Goal: Task Accomplishment & Management: Use online tool/utility

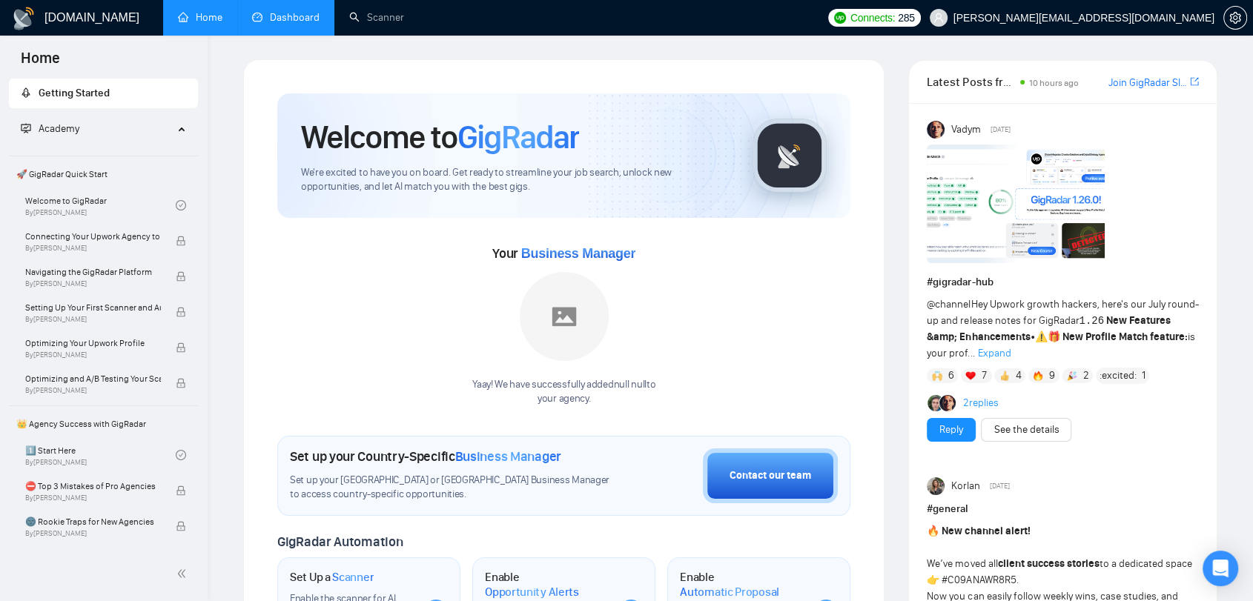
click at [260, 13] on link "Dashboard" at bounding box center [285, 17] width 67 height 13
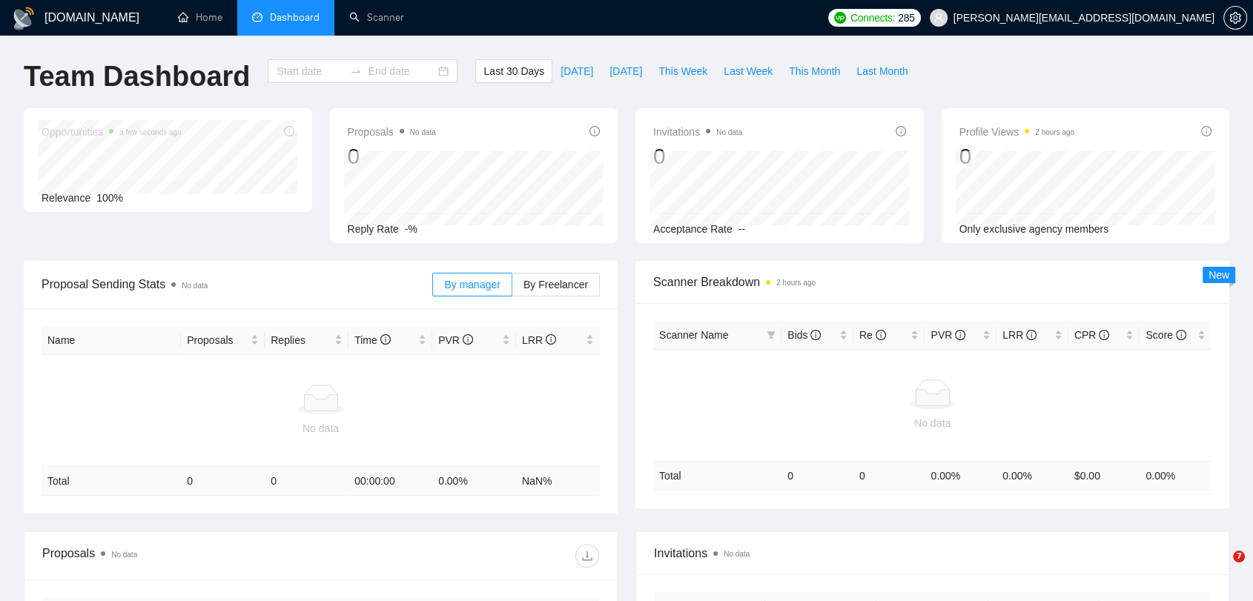
type input "[DATE]"
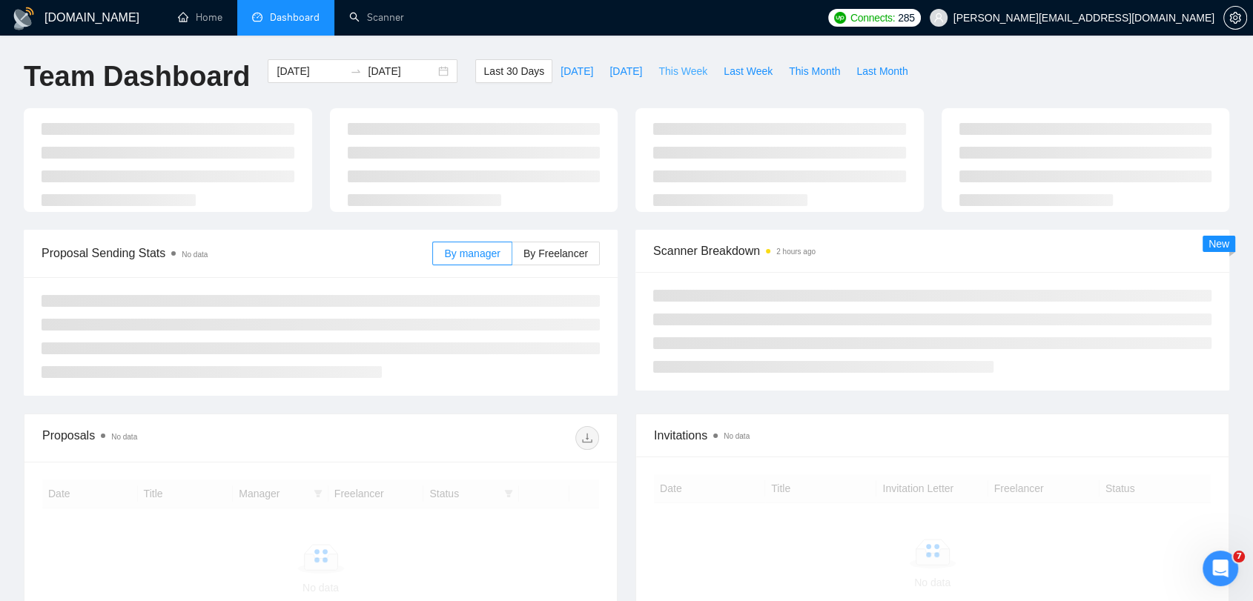
click at [684, 73] on span "This Week" at bounding box center [682, 71] width 49 height 16
type input "[DATE]"
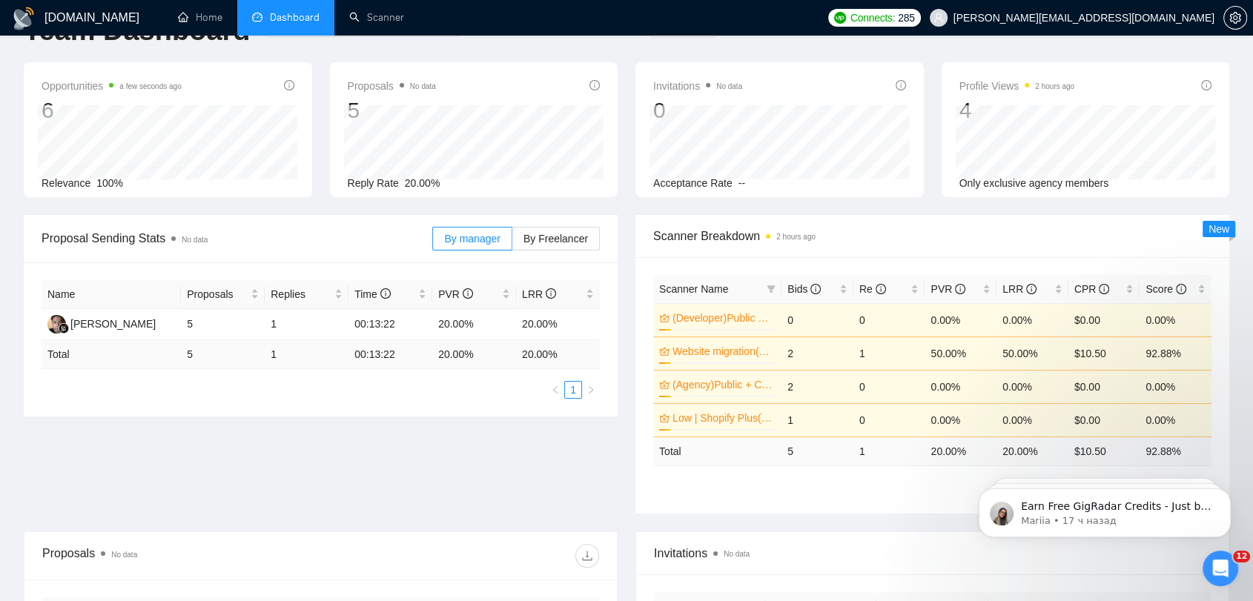
scroll to position [82, 0]
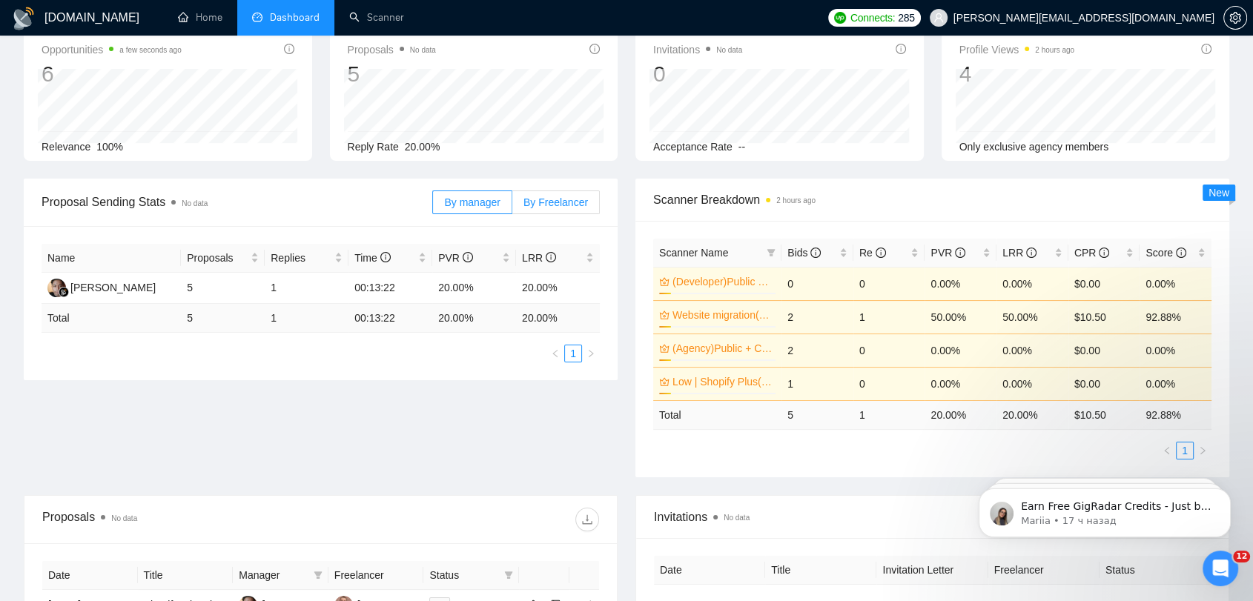
click at [563, 208] on span "By Freelancer" at bounding box center [555, 202] width 64 height 12
click at [512, 206] on input "By Freelancer" at bounding box center [512, 206] width 0 height 0
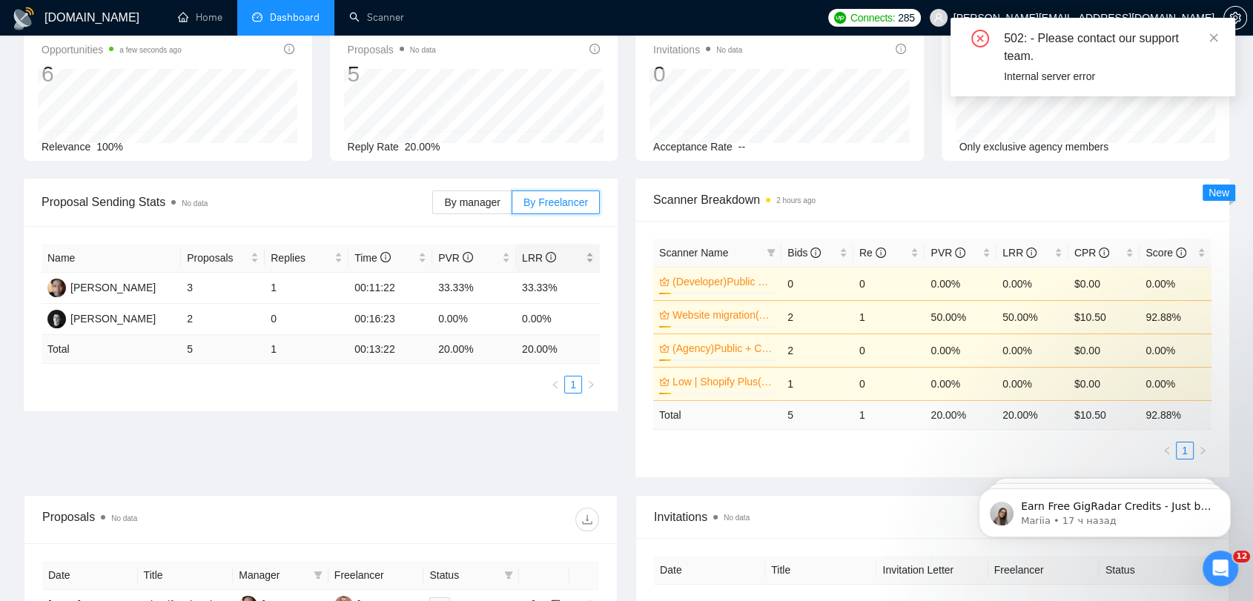
scroll to position [165, 0]
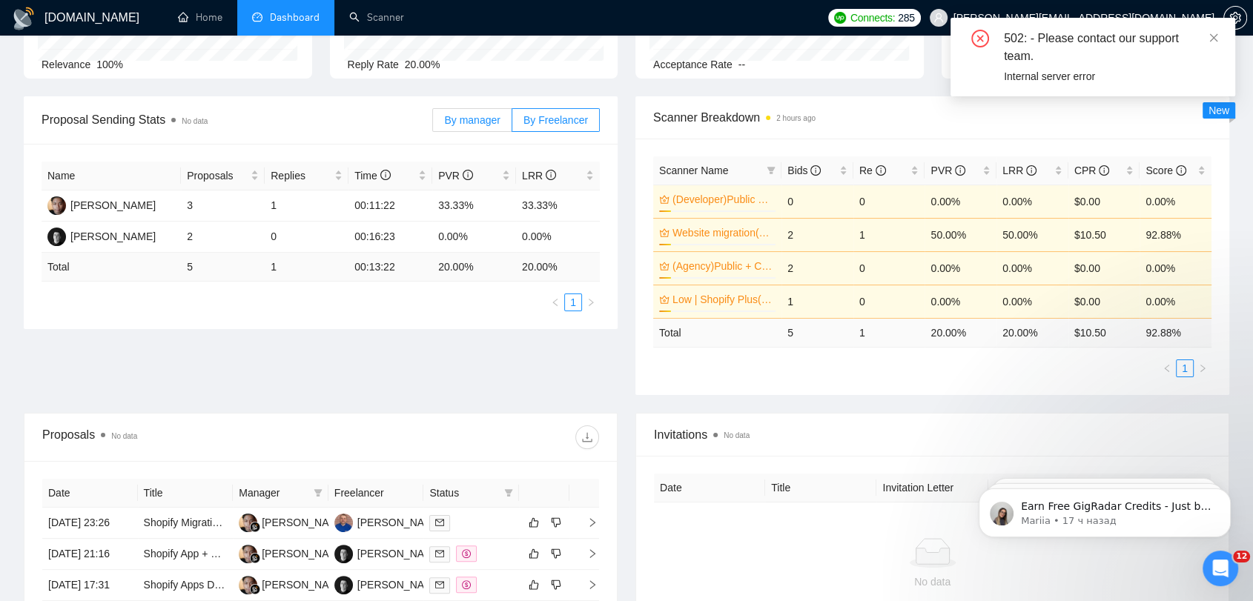
click at [487, 127] on label "By manager" at bounding box center [471, 120] width 79 height 24
click at [433, 124] on input "By manager" at bounding box center [433, 124] width 0 height 0
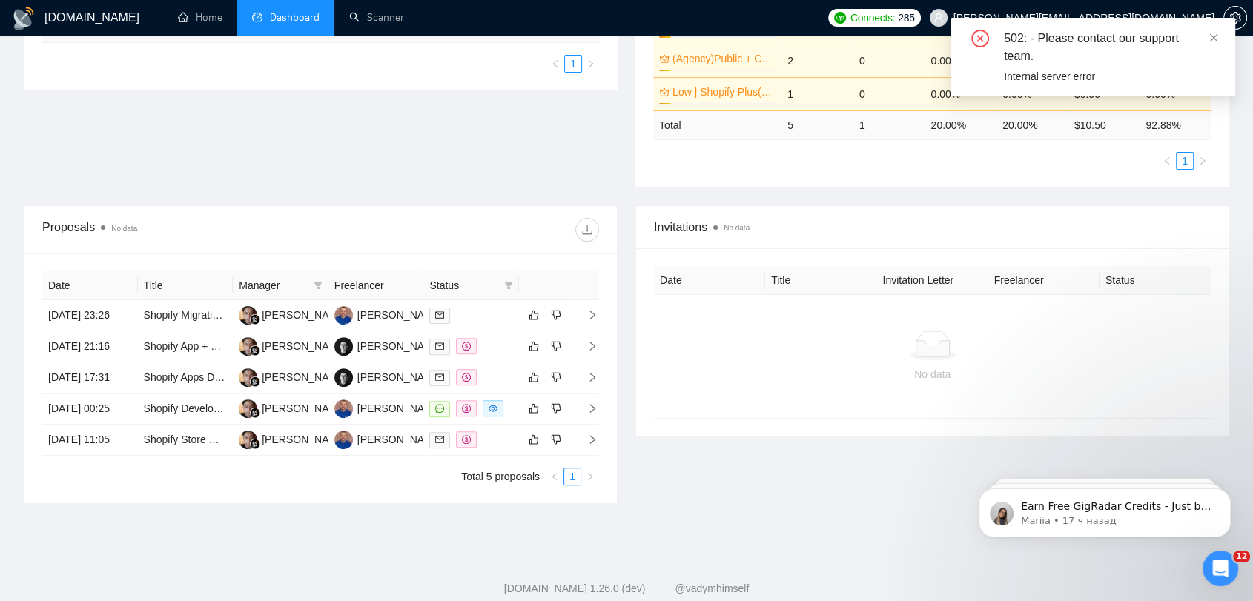
scroll to position [229, 0]
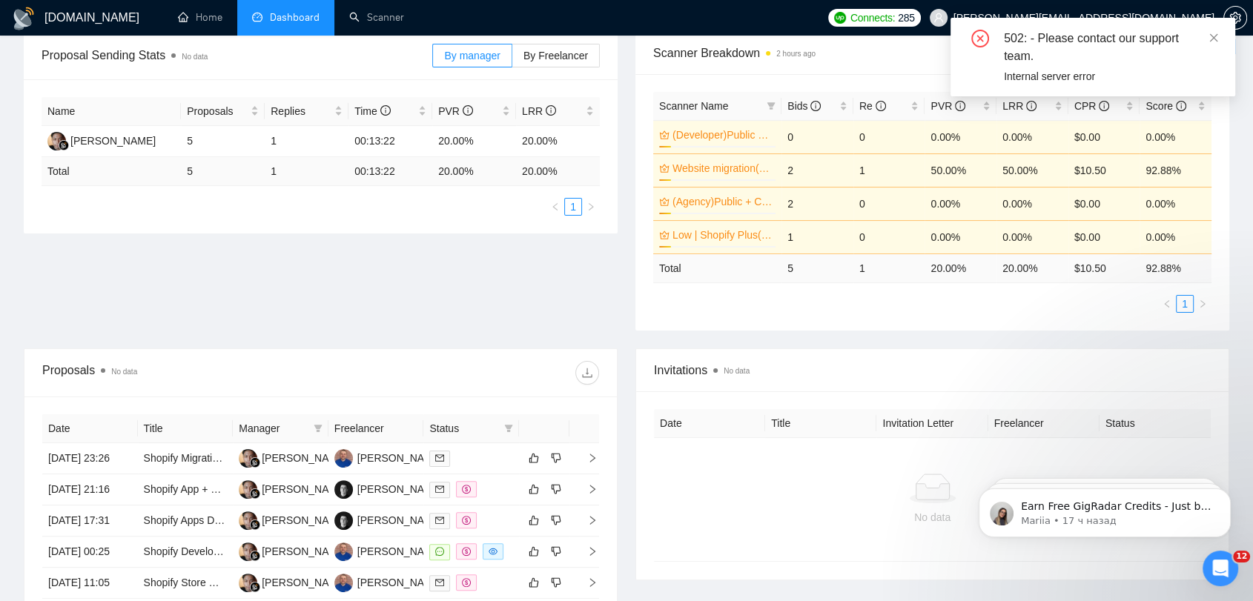
click at [1206, 38] on div "502: - Please contact our support team." at bounding box center [1111, 48] width 214 height 36
click at [1210, 43] on span at bounding box center [1213, 38] width 10 height 12
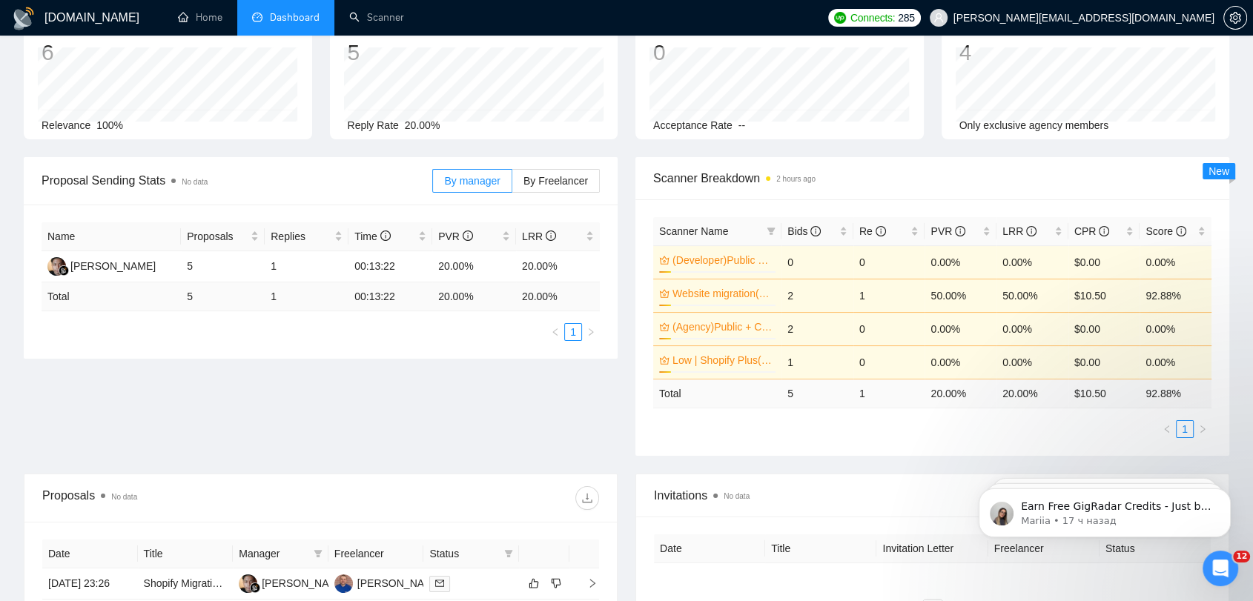
scroll to position [0, 0]
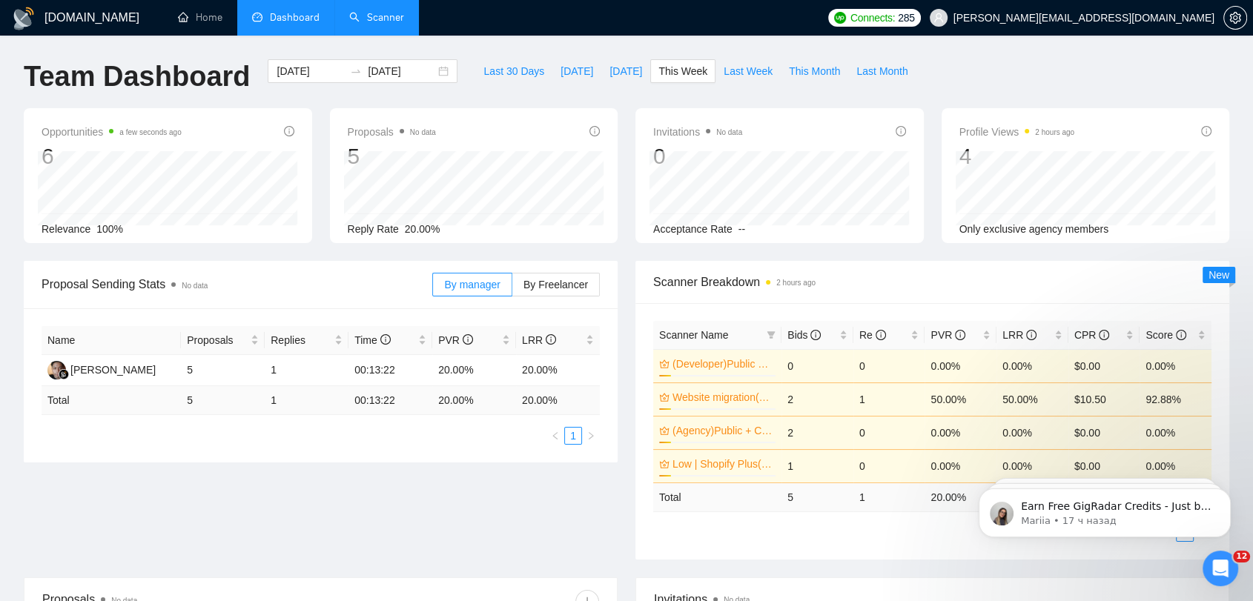
click at [397, 24] on link "Scanner" at bounding box center [376, 17] width 55 height 13
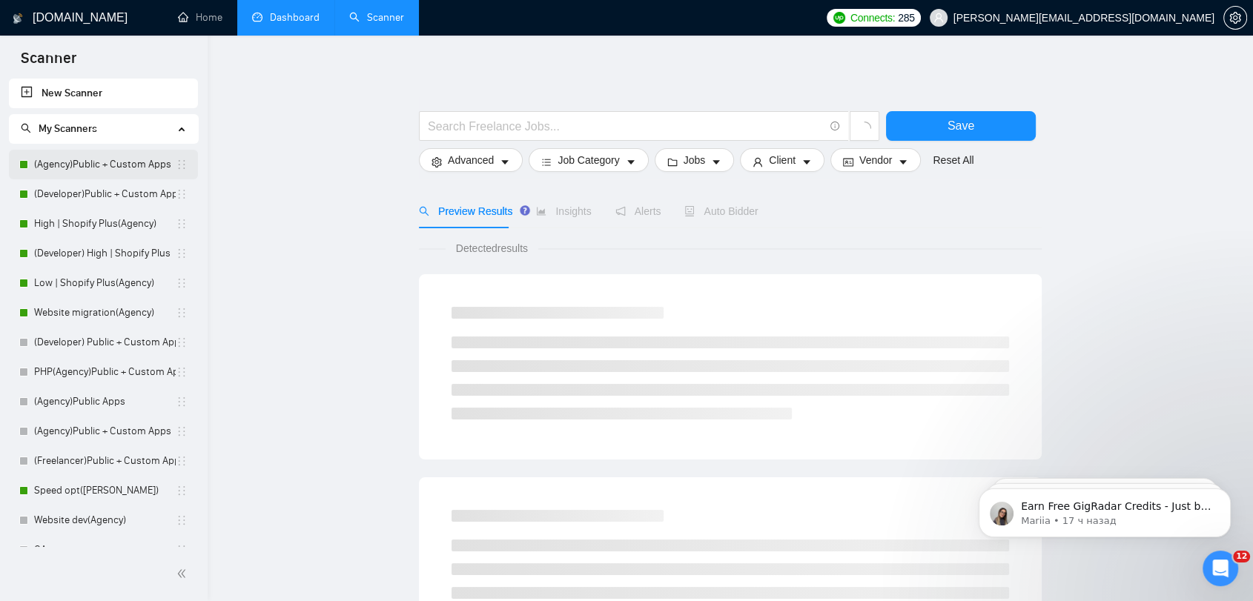
click at [78, 155] on link "(Agency)Public + Custom Apps" at bounding box center [105, 165] width 142 height 30
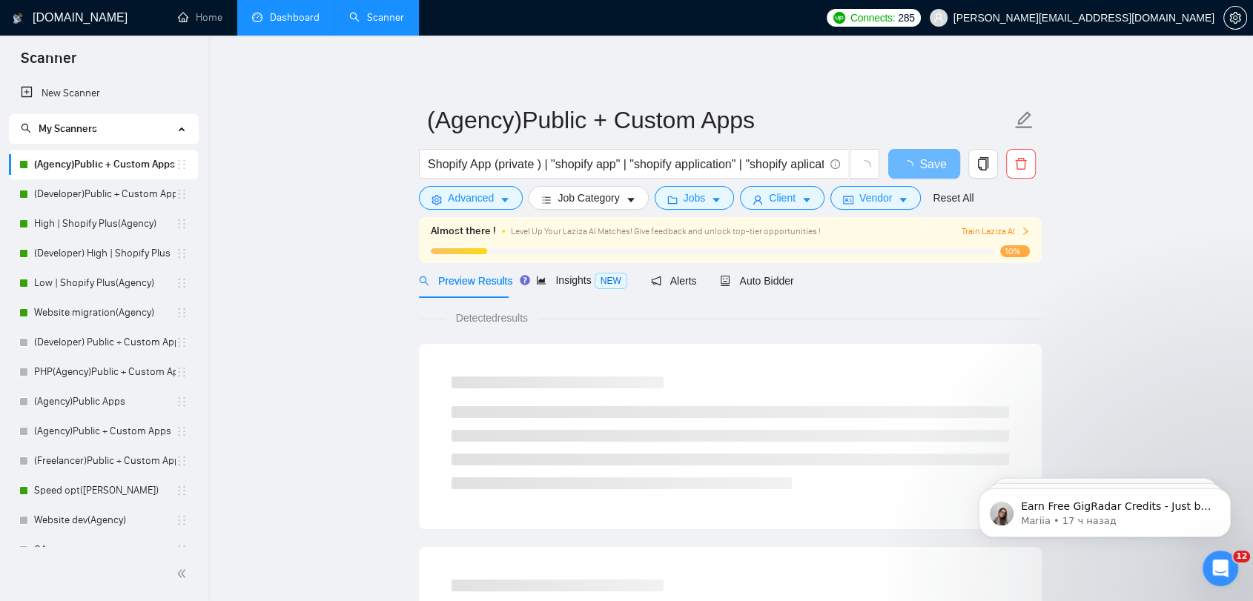
click at [795, 282] on div "Preview Results Insights NEW Alerts Auto Bidder" at bounding box center [730, 280] width 623 height 35
click at [775, 280] on span "Auto Bidder" at bounding box center [756, 281] width 73 height 12
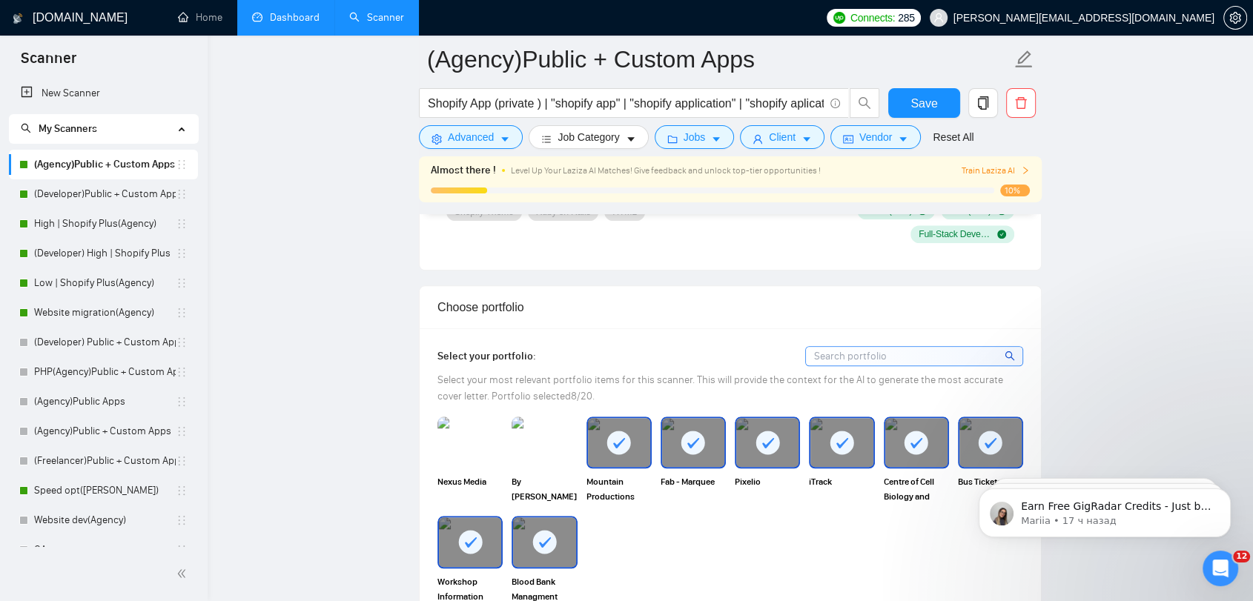
scroll to position [1235, 0]
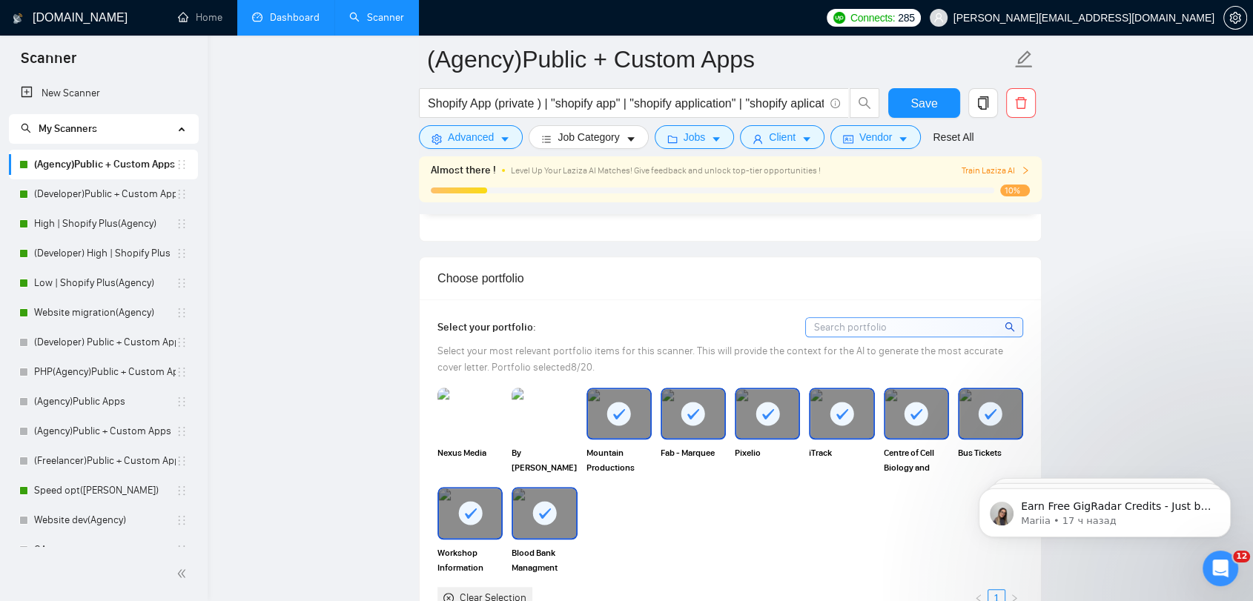
click at [535, 403] on img at bounding box center [544, 414] width 65 height 52
click at [491, 400] on img at bounding box center [470, 413] width 62 height 49
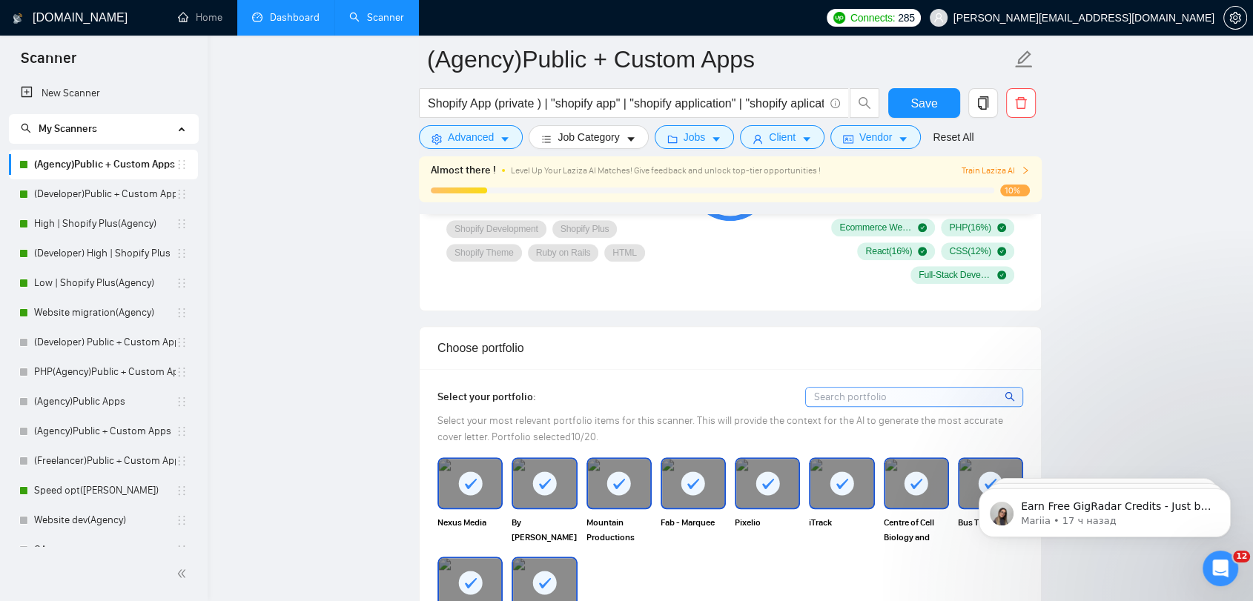
scroll to position [1153, 0]
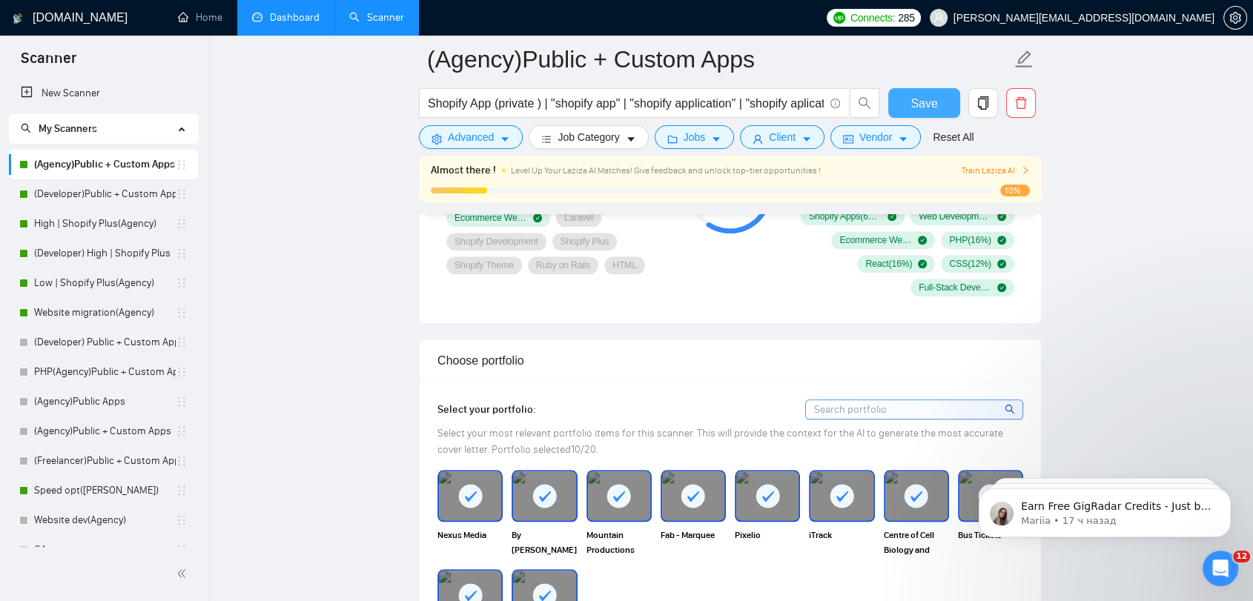
click at [908, 109] on button "Save" at bounding box center [924, 103] width 72 height 30
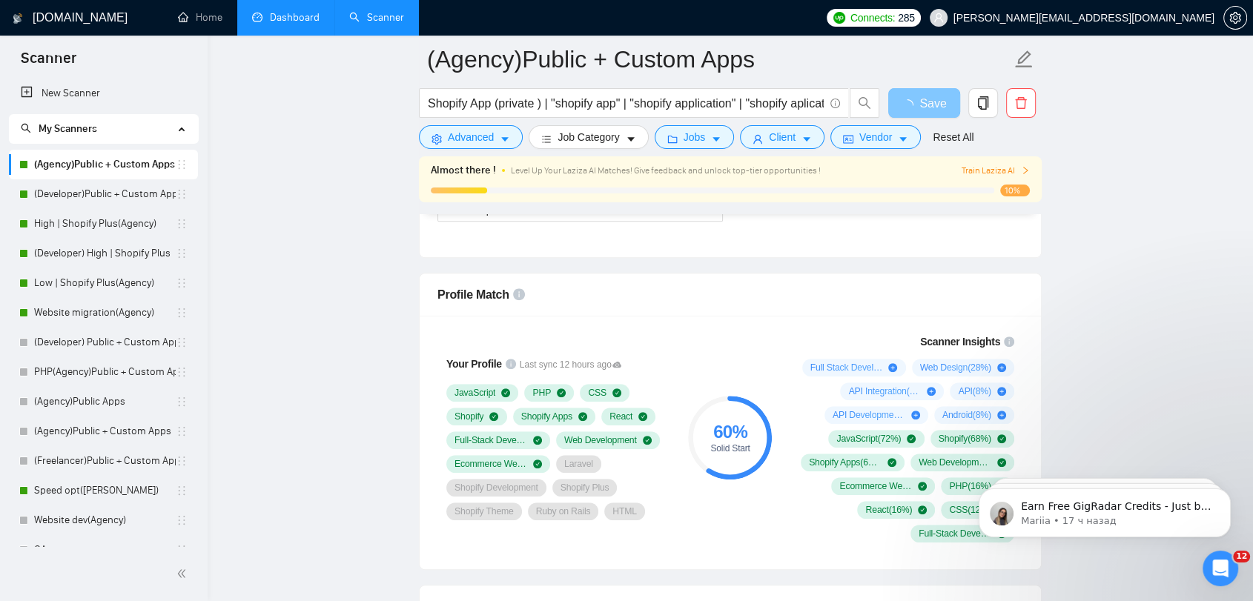
scroll to position [906, 0]
click at [96, 232] on link "High | Shopify Plus(Agency)" at bounding box center [105, 224] width 142 height 30
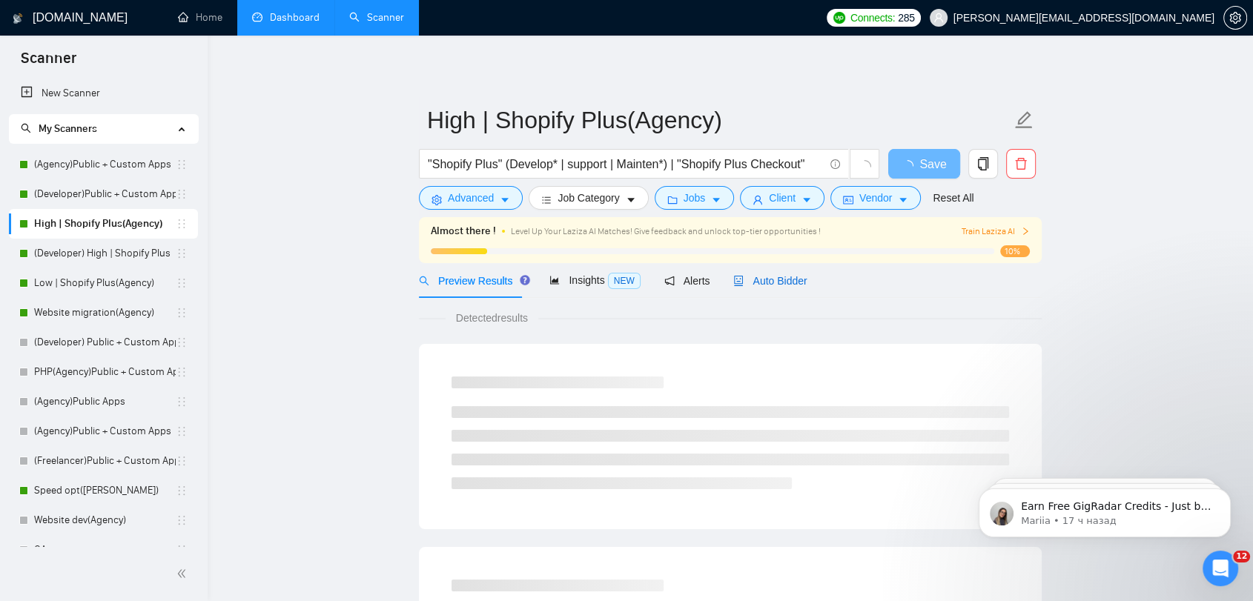
click at [784, 282] on span "Auto Bidder" at bounding box center [769, 281] width 73 height 12
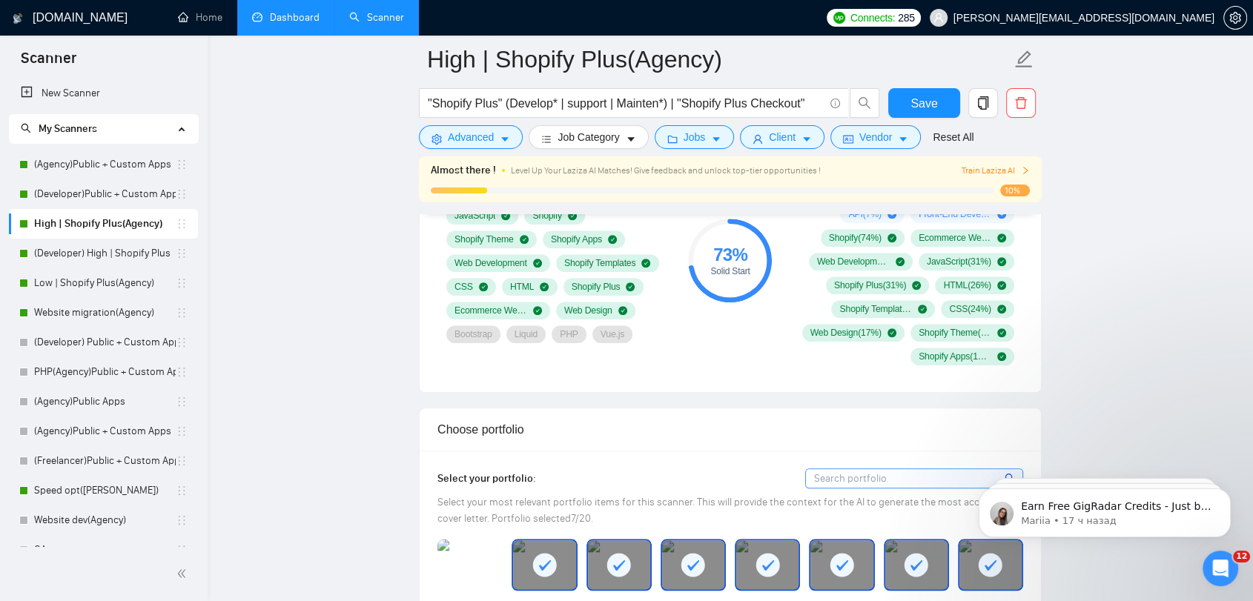
scroll to position [988, 0]
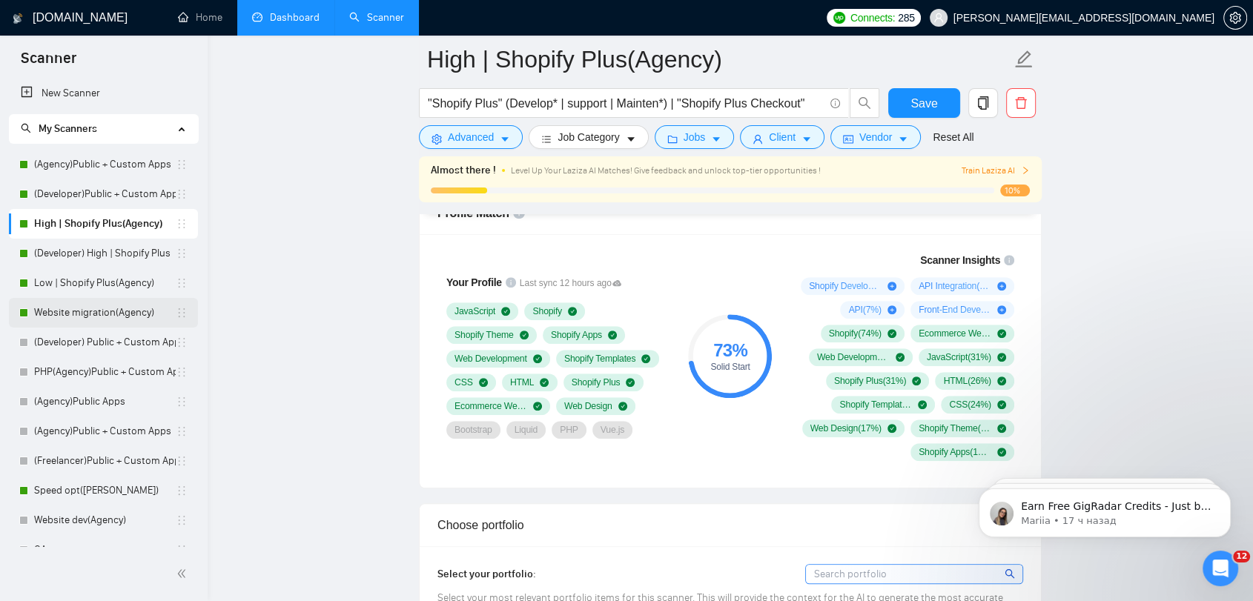
drag, startPoint x: 75, startPoint y: 293, endPoint x: 189, endPoint y: 304, distance: 114.7
click at [75, 293] on link "Low | Shopify Plus(Agency)" at bounding box center [105, 283] width 142 height 30
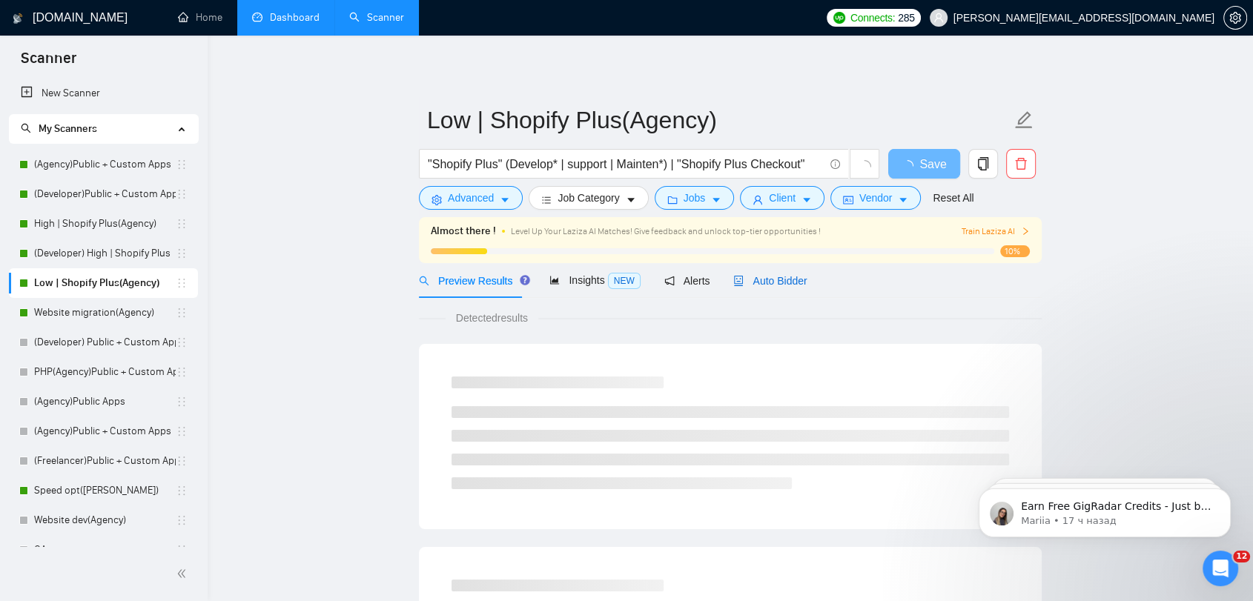
click at [783, 288] on div "Auto Bidder" at bounding box center [769, 281] width 73 height 16
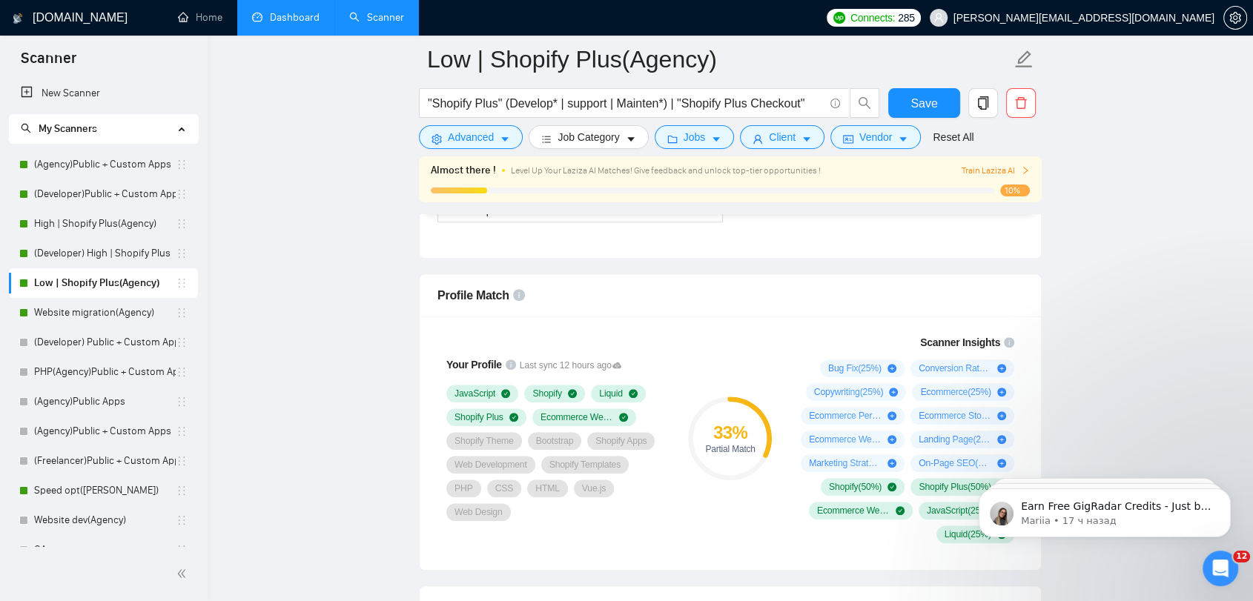
scroll to position [988, 0]
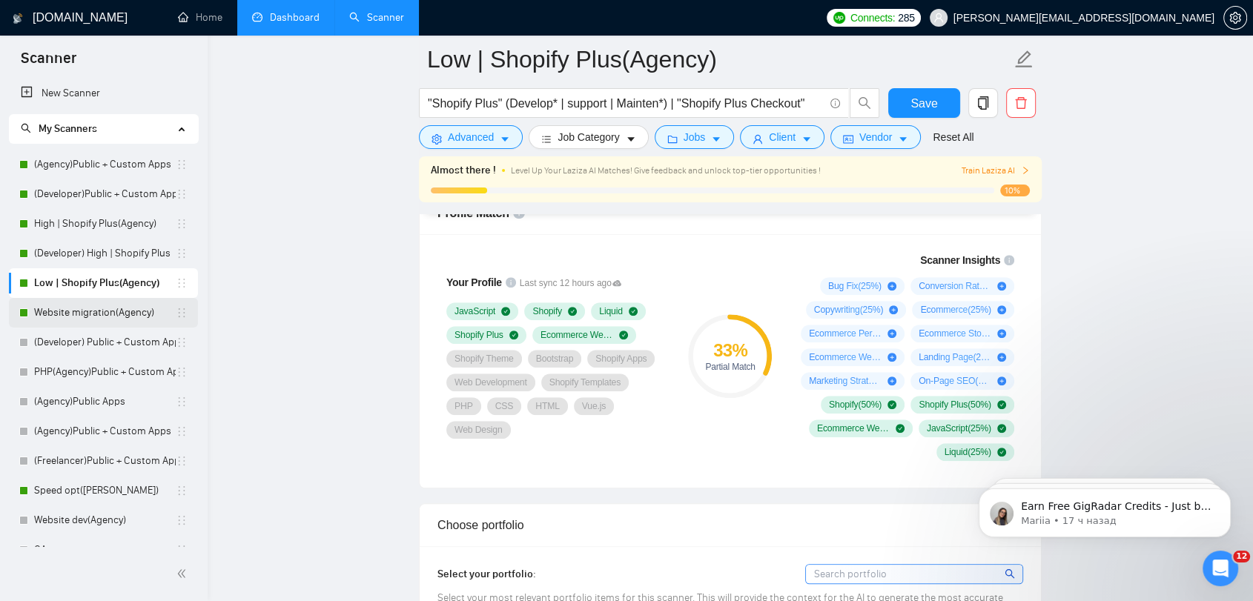
click at [113, 306] on link "Website migration(Agency)" at bounding box center [105, 313] width 142 height 30
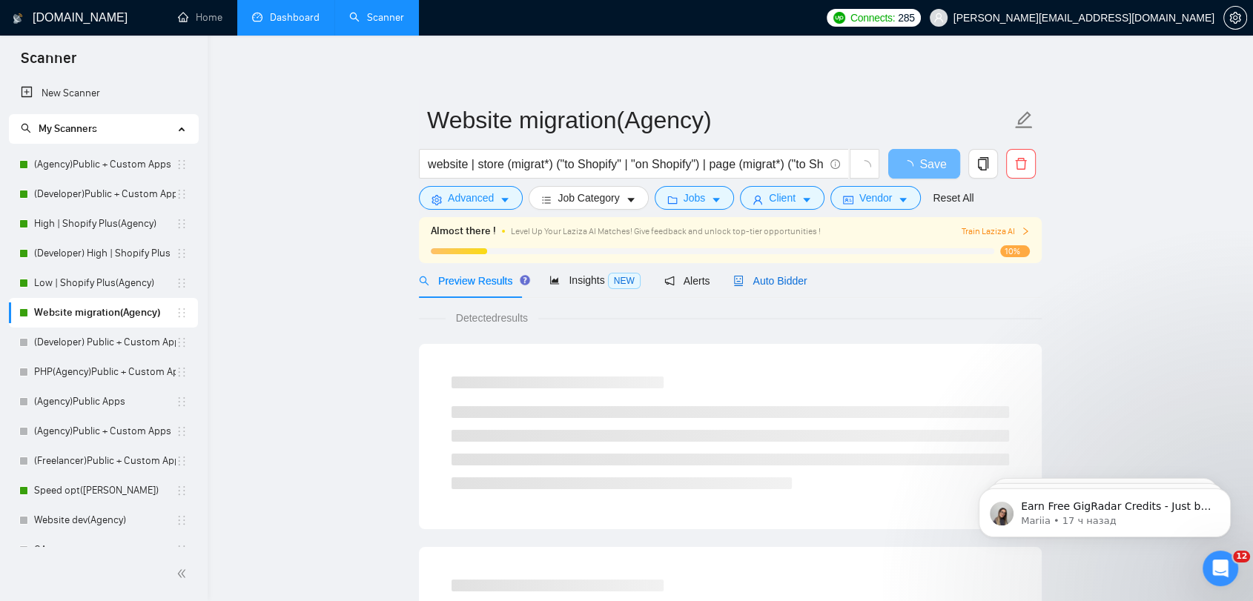
click at [771, 285] on span "Auto Bidder" at bounding box center [769, 281] width 73 height 12
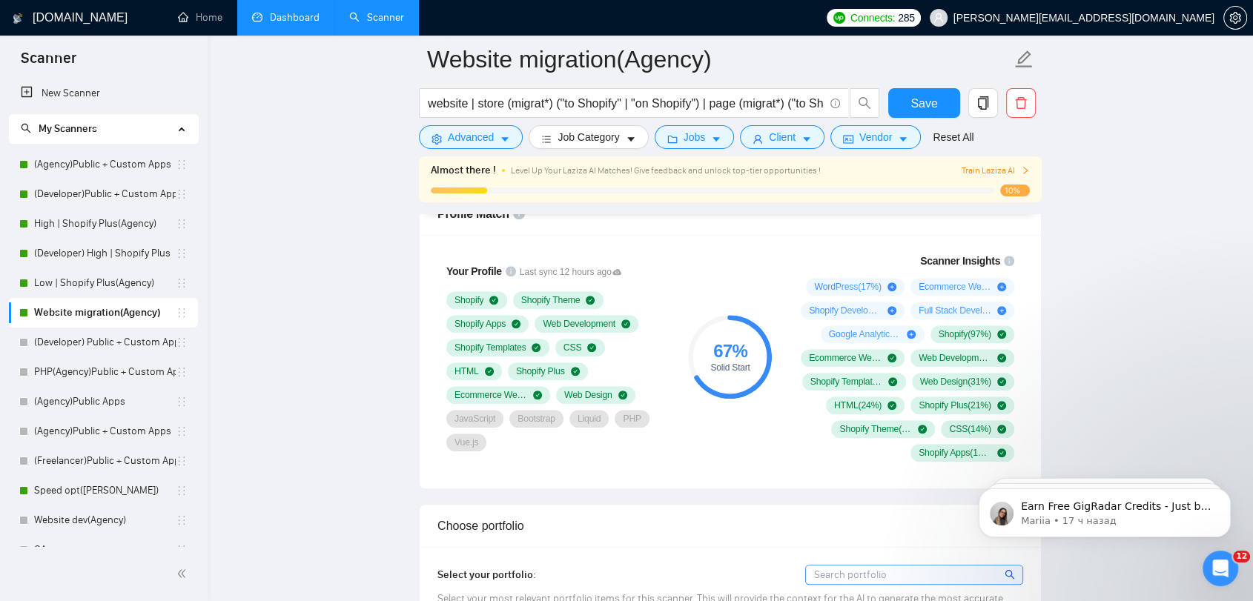
scroll to position [988, 0]
click at [254, 11] on link "Dashboard" at bounding box center [285, 17] width 67 height 13
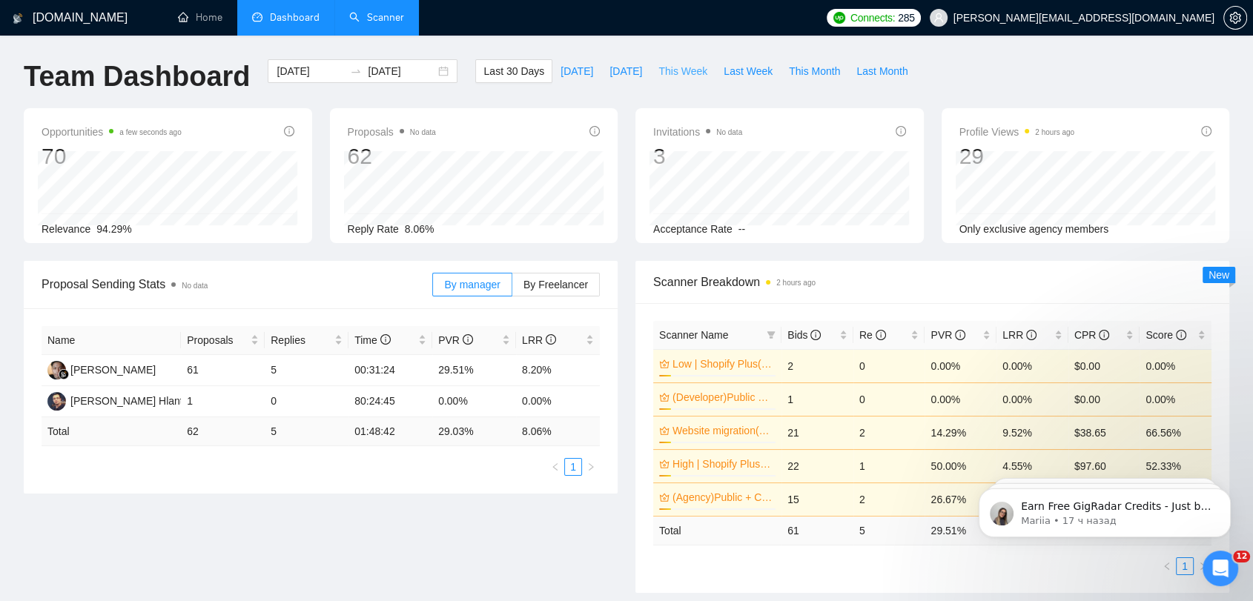
drag, startPoint x: 684, startPoint y: 76, endPoint x: 678, endPoint y: 85, distance: 10.3
click at [682, 76] on span "This Week" at bounding box center [682, 71] width 49 height 16
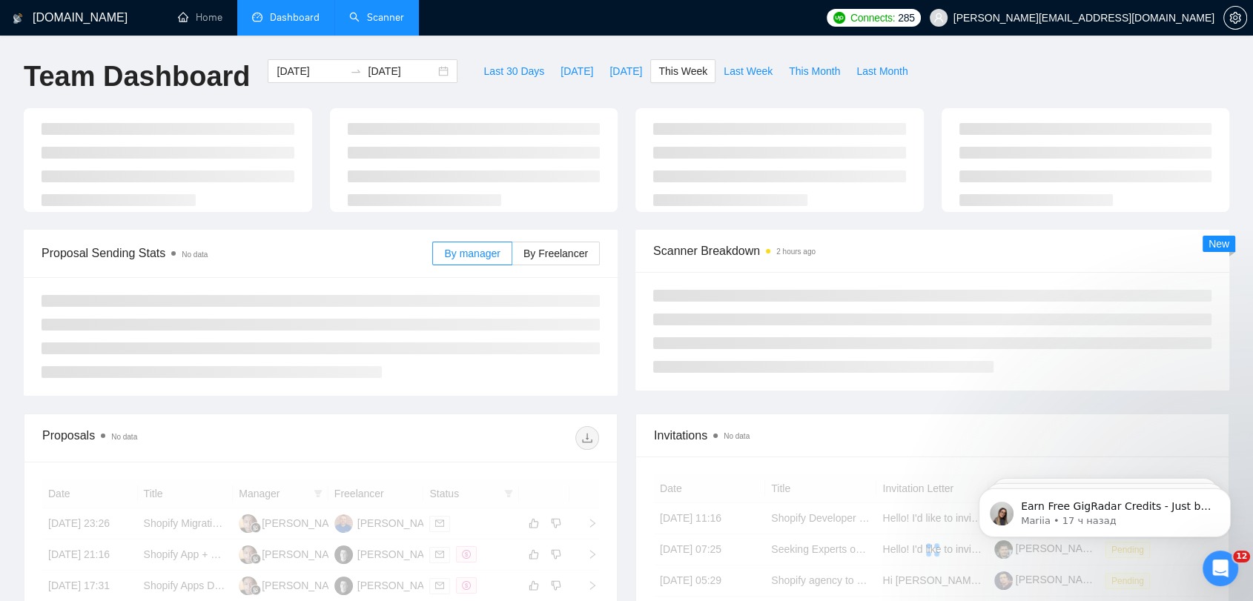
type input "[DATE]"
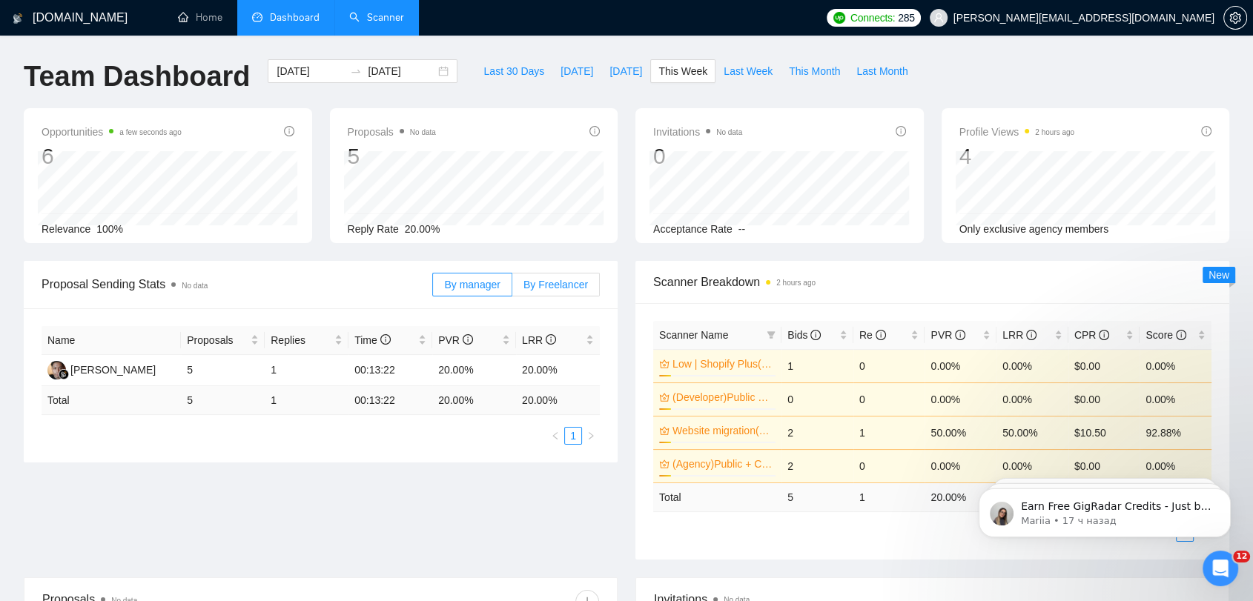
click at [554, 290] on span "By Freelancer" at bounding box center [555, 285] width 64 height 12
click at [512, 288] on input "By Freelancer" at bounding box center [512, 288] width 0 height 0
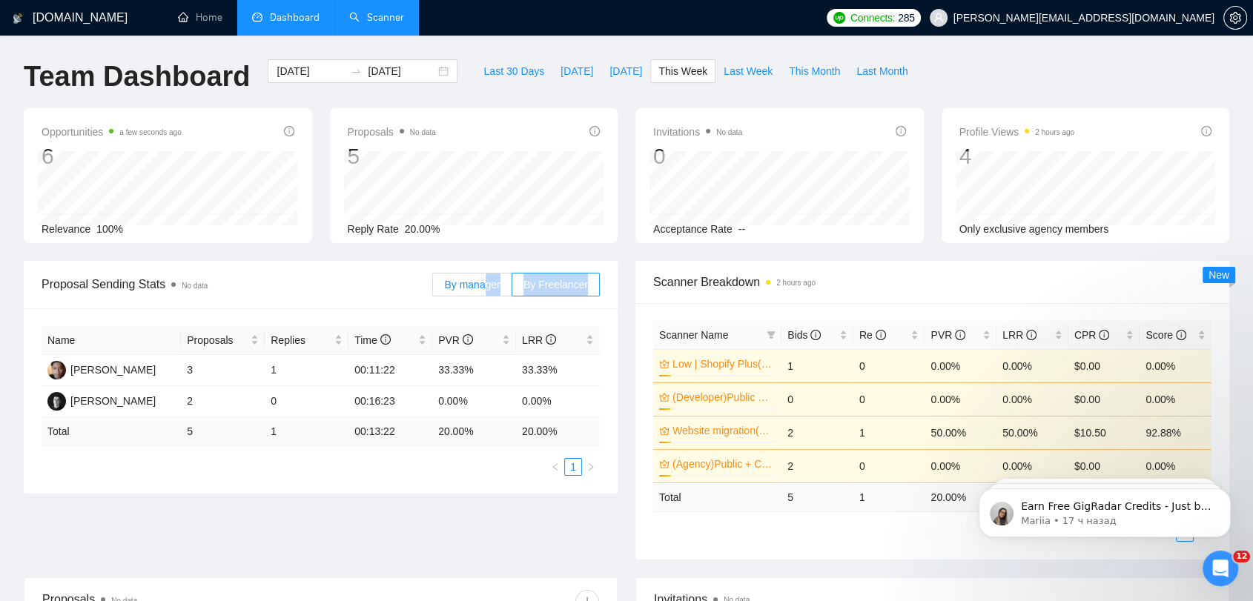
drag, startPoint x: 520, startPoint y: 305, endPoint x: 489, endPoint y: 285, distance: 36.0
click at [489, 285] on div "By manager By Freelancer" at bounding box center [516, 284] width 168 height 47
click at [488, 285] on span "By manager" at bounding box center [472, 285] width 56 height 12
click at [433, 288] on input "By manager" at bounding box center [433, 288] width 0 height 0
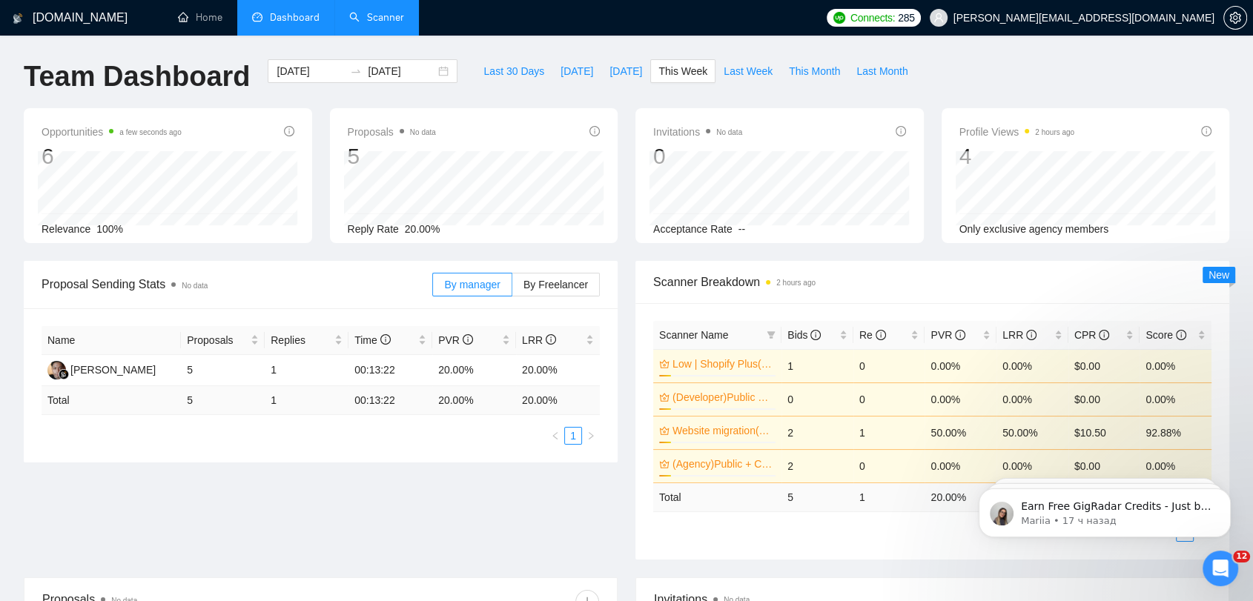
click at [458, 476] on div "Proposal Sending Stats No data By manager By Freelancer Name Proposals Replies …" at bounding box center [626, 419] width 1223 height 317
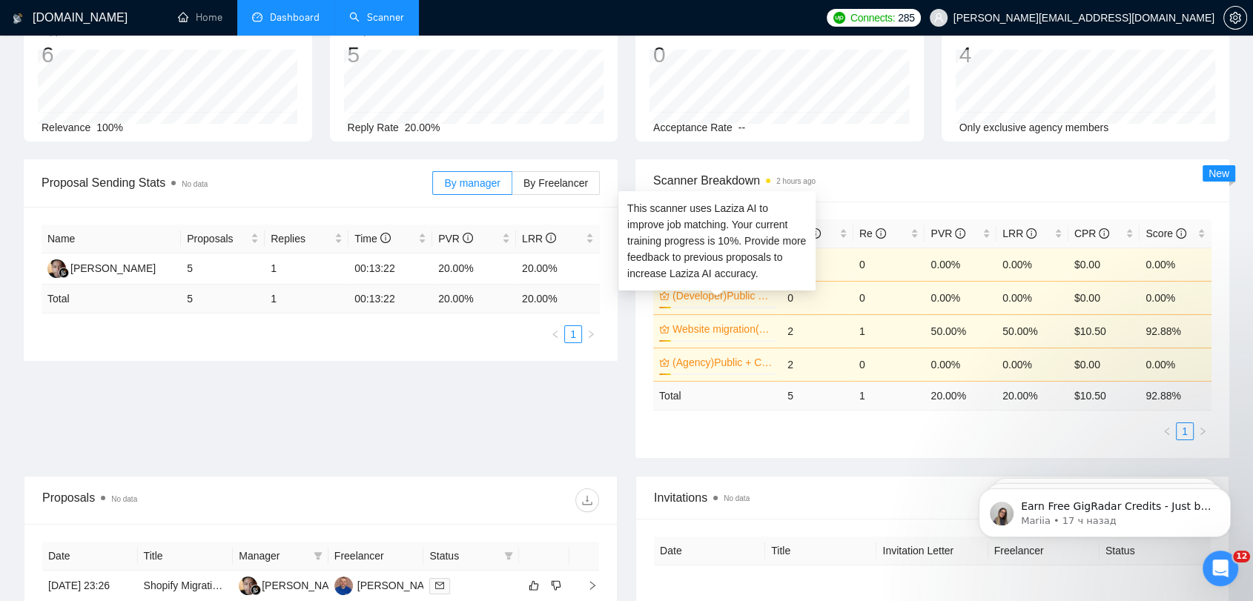
scroll to position [329, 0]
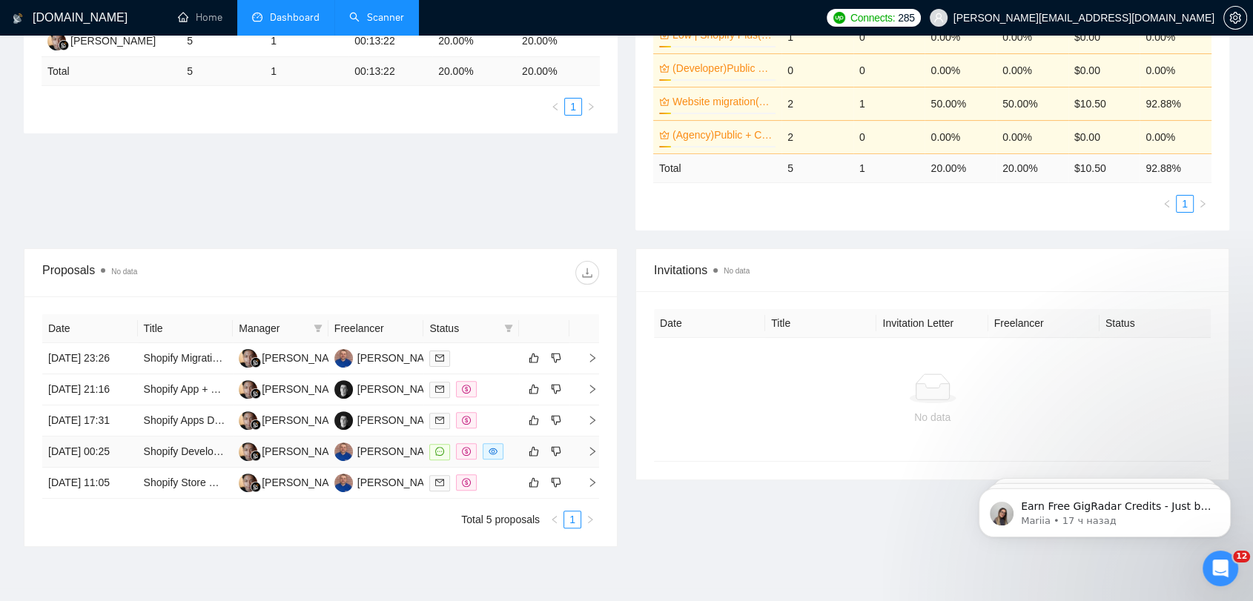
click at [104, 468] on td "[DATE] 00:25" at bounding box center [90, 452] width 96 height 31
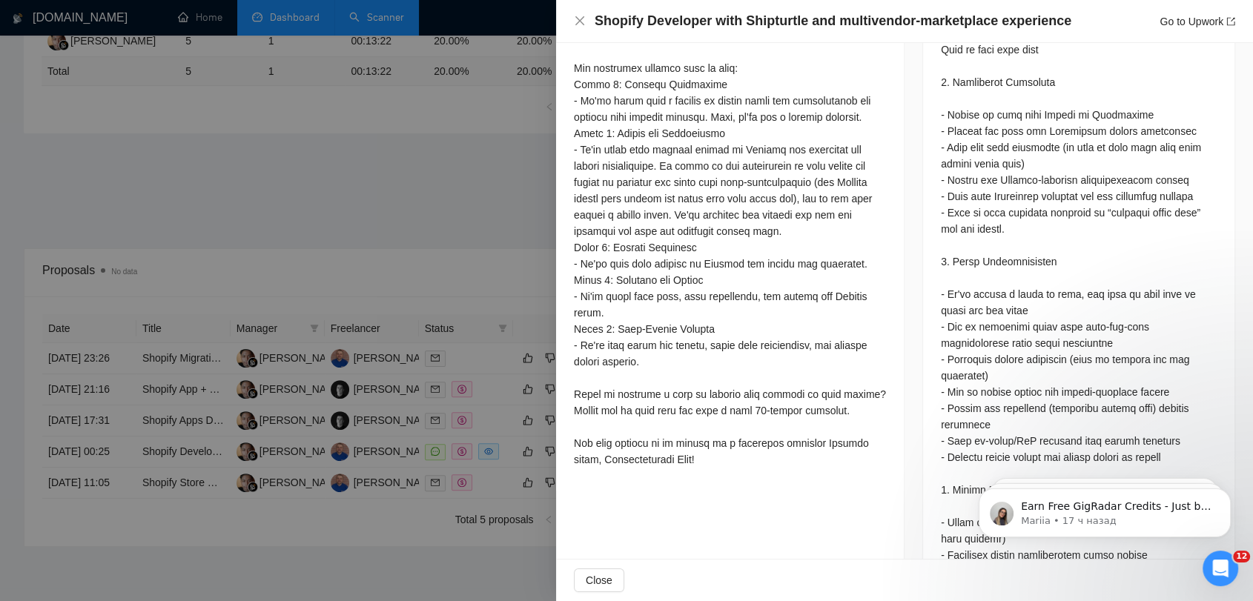
scroll to position [906, 0]
